Goal: Find specific page/section: Find specific page/section

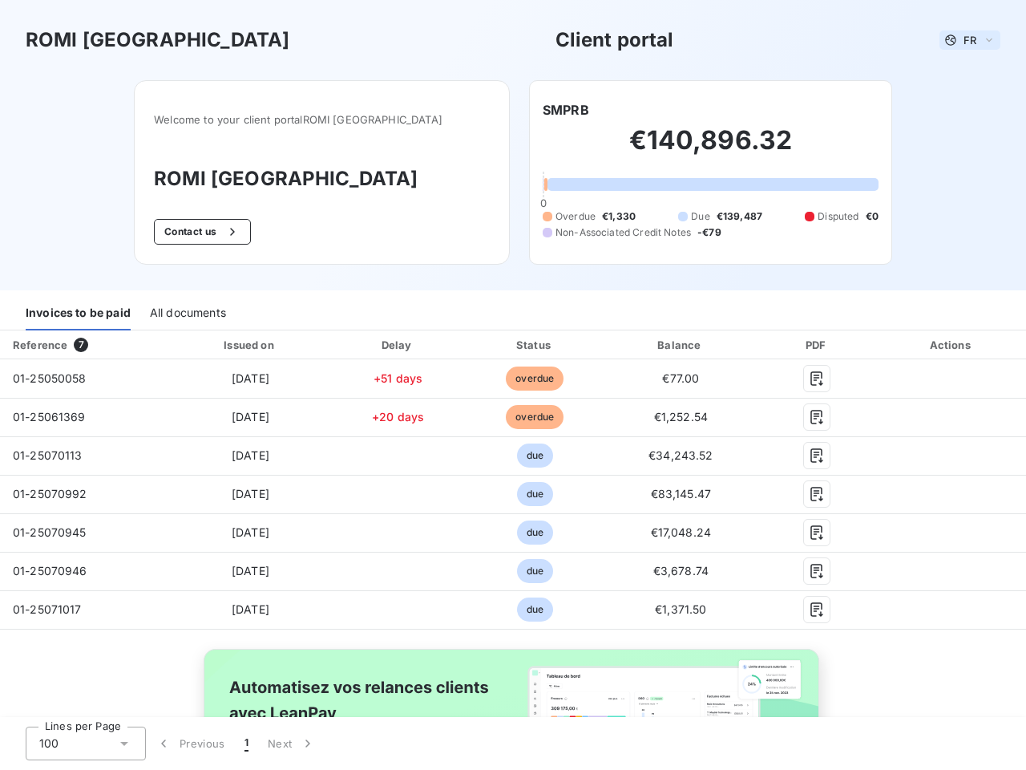
click at [964, 40] on span "FR" at bounding box center [970, 40] width 13 height 13
click at [220, 232] on button "Contact us" at bounding box center [202, 232] width 97 height 26
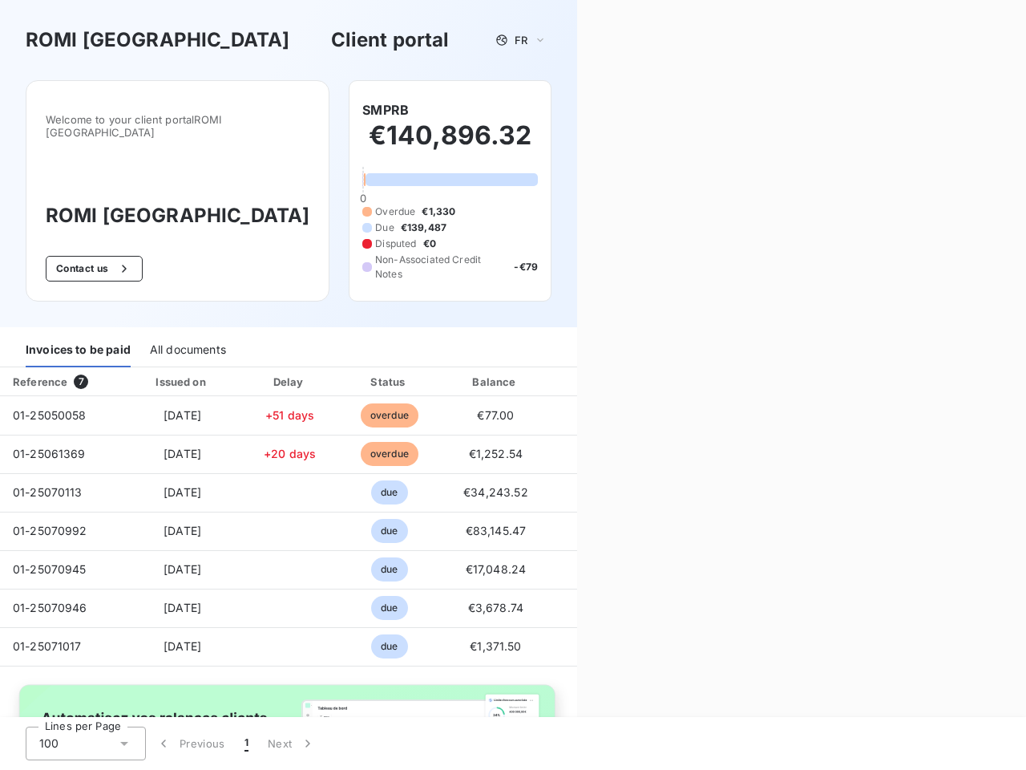
click at [560, 110] on div "Welcome to your client portal ROMI [GEOGRAPHIC_DATA] ROMI [GEOGRAPHIC_DATA] Con…" at bounding box center [288, 203] width 577 height 247
click at [78, 334] on div "Invoices to be paid" at bounding box center [78, 351] width 105 height 34
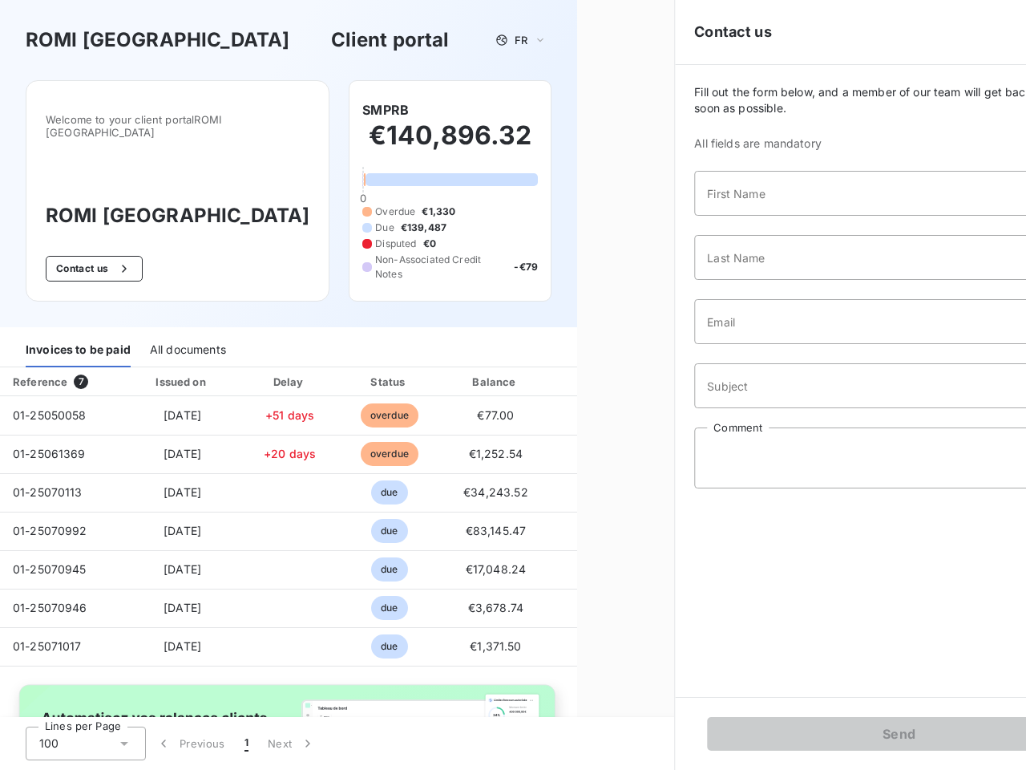
click at [187, 334] on div "All documents" at bounding box center [188, 351] width 76 height 34
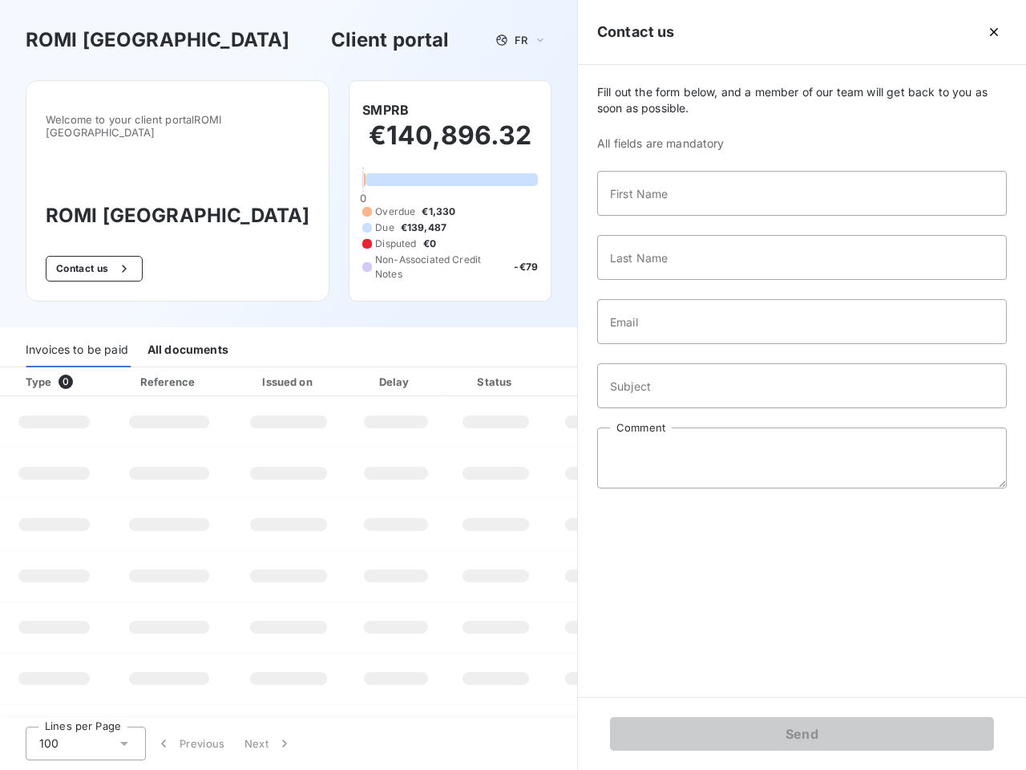
click at [83, 367] on th "Type 0" at bounding box center [54, 381] width 108 height 29
click at [246, 367] on th "Issued on" at bounding box center [288, 381] width 117 height 29
click at [392, 367] on th "Delay" at bounding box center [396, 381] width 98 height 29
click at [528, 367] on th "Status" at bounding box center [496, 381] width 102 height 29
click at [671, 345] on div "Fill out the form below, and a member of our team will get back to you as soon …" at bounding box center [802, 381] width 448 height 632
